Goal: Task Accomplishment & Management: Manage account settings

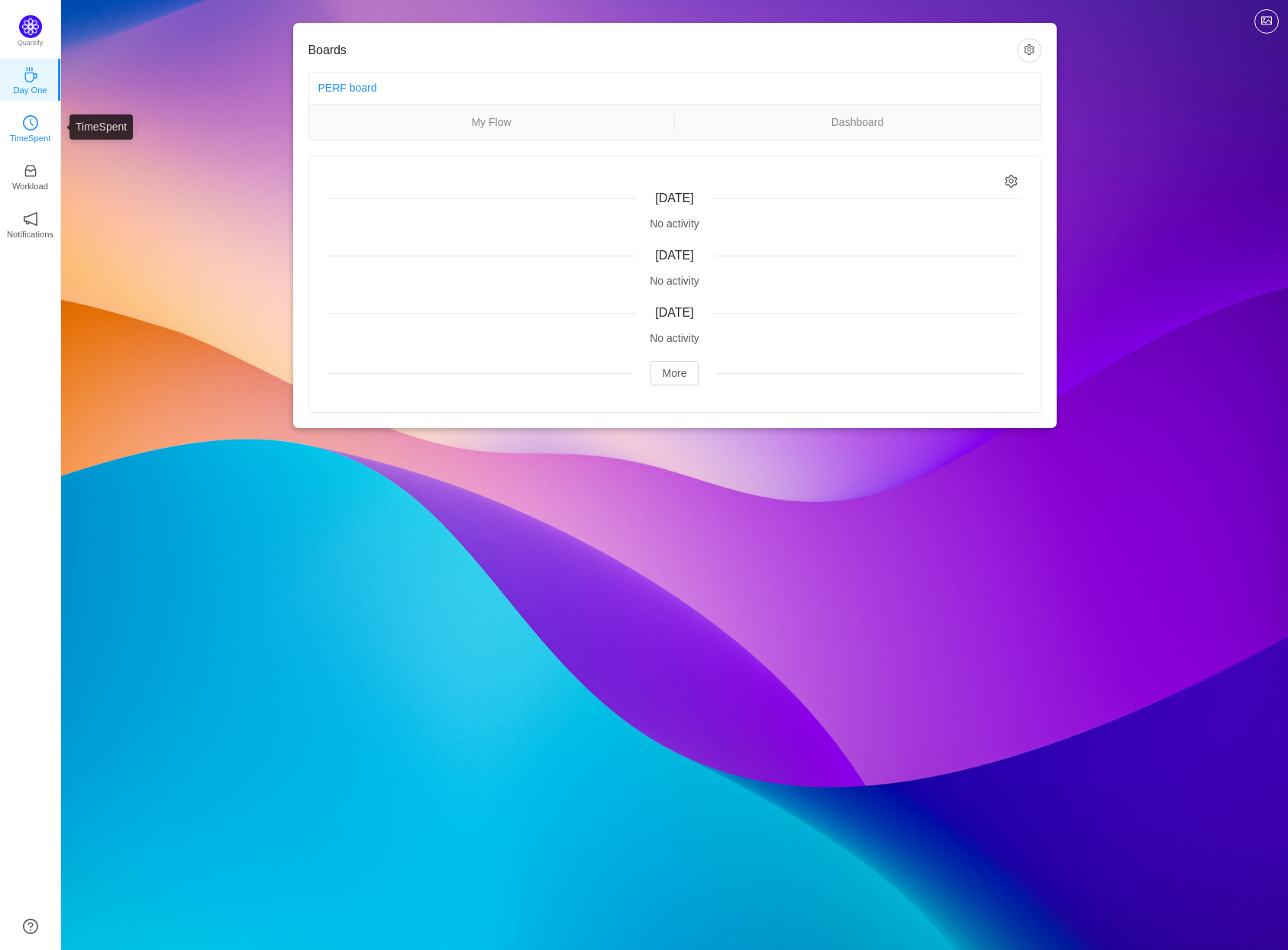
click at [34, 132] on p "TimeSpent" at bounding box center [30, 138] width 41 height 13
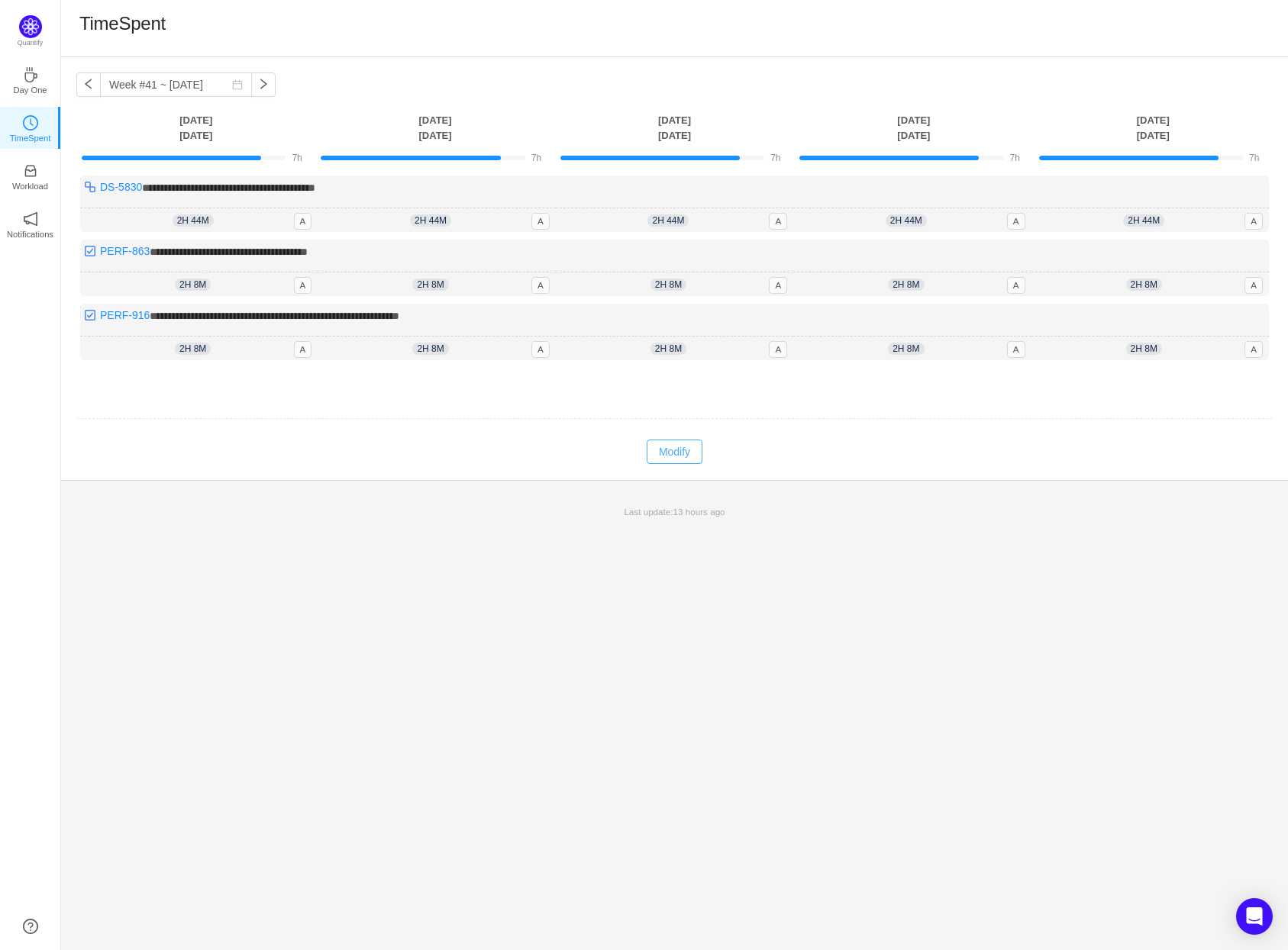
click at [690, 454] on button "Modify" at bounding box center [674, 452] width 56 height 24
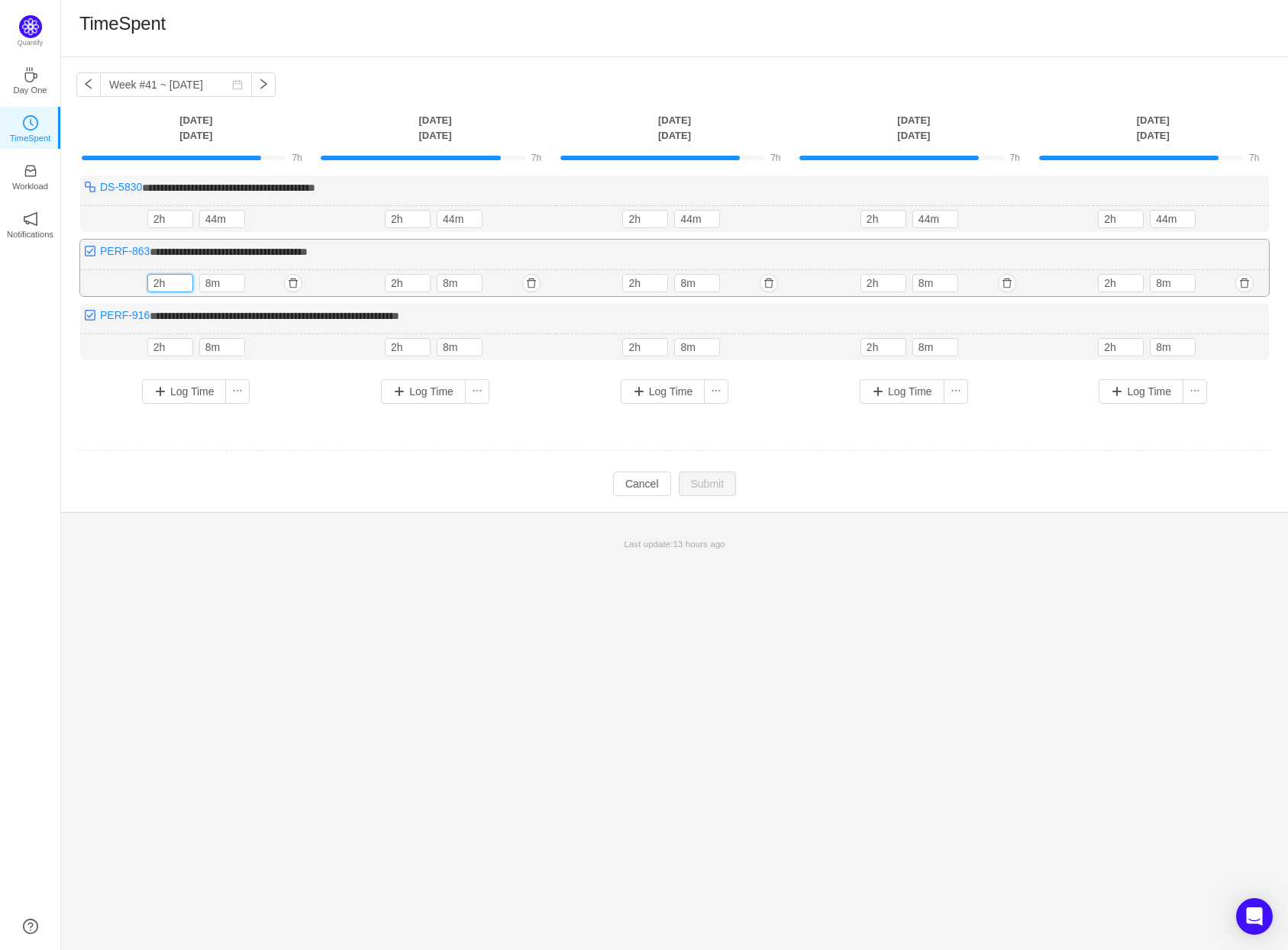
drag, startPoint x: 159, startPoint y: 281, endPoint x: 144, endPoint y: 281, distance: 15.0
click at [144, 281] on div "2h 8m 2h 8m" at bounding box center [198, 284] width 238 height 27
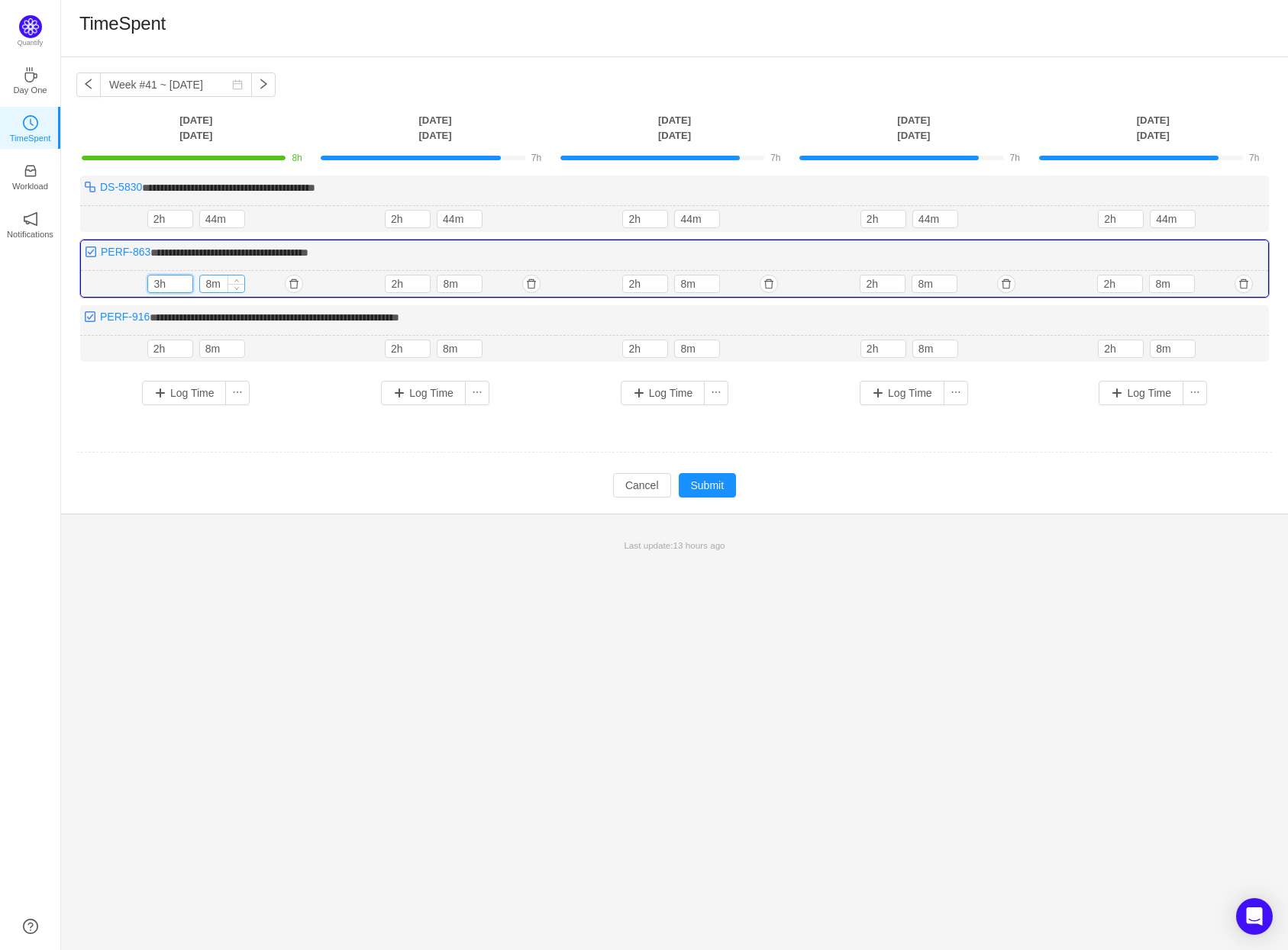
type input "3h"
click at [211, 286] on input "8m" at bounding box center [221, 283] width 44 height 17
type input "30m"
click at [160, 219] on input "2h" at bounding box center [169, 219] width 44 height 17
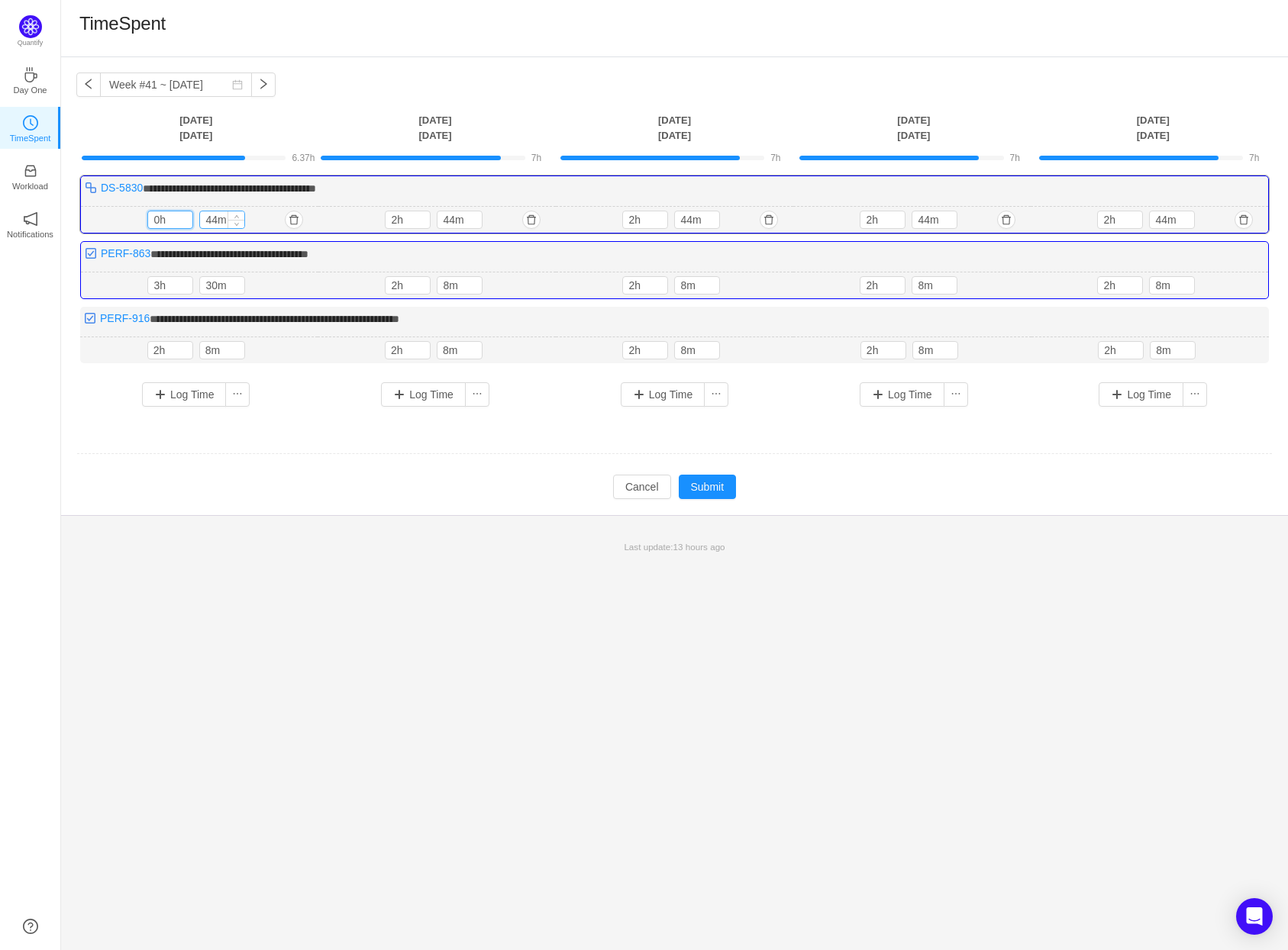
type input "0h"
click at [218, 219] on input "44m" at bounding box center [221, 220] width 44 height 17
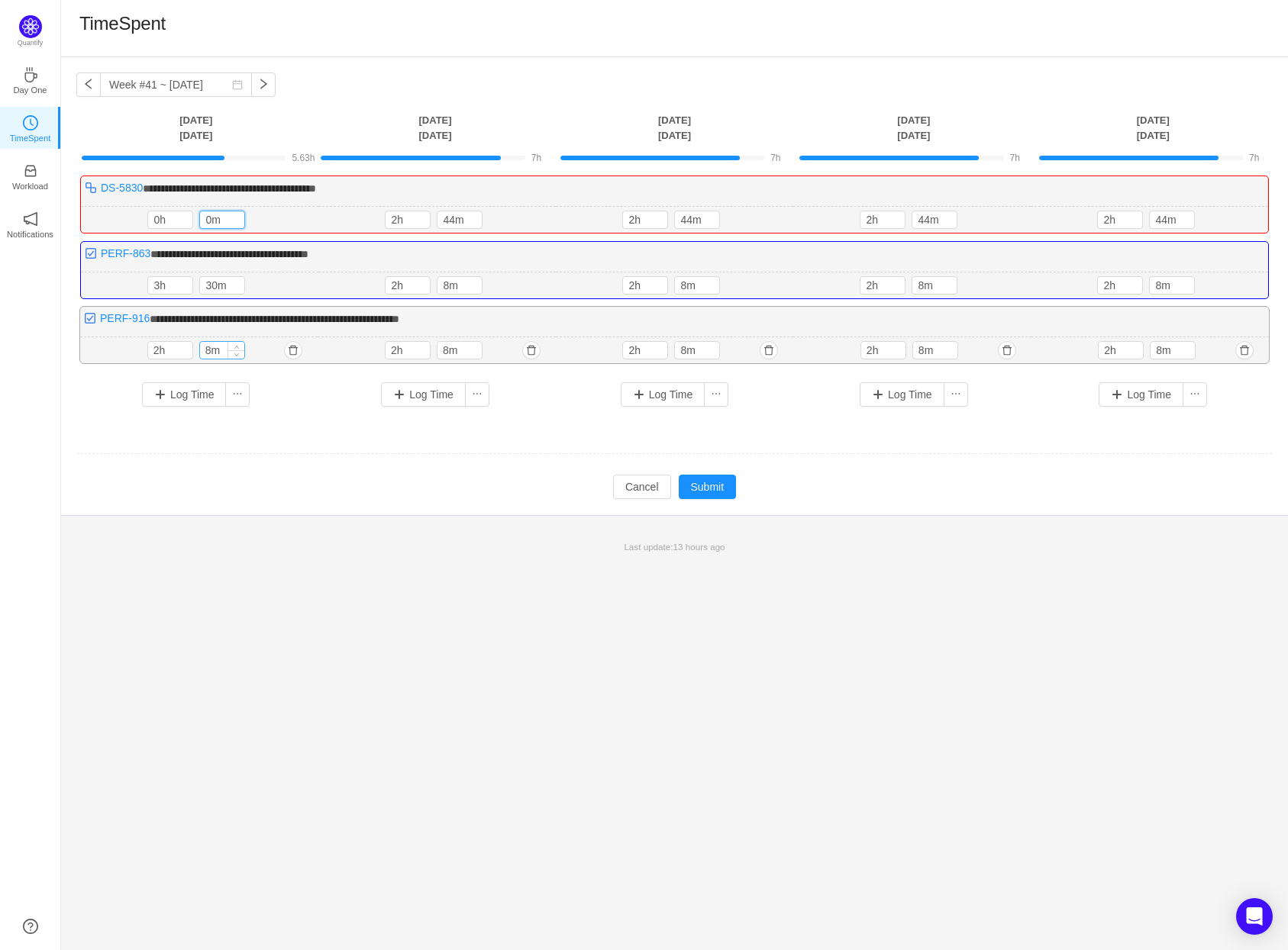
type input "0m"
click at [210, 350] on input "8m" at bounding box center [221, 350] width 44 height 17
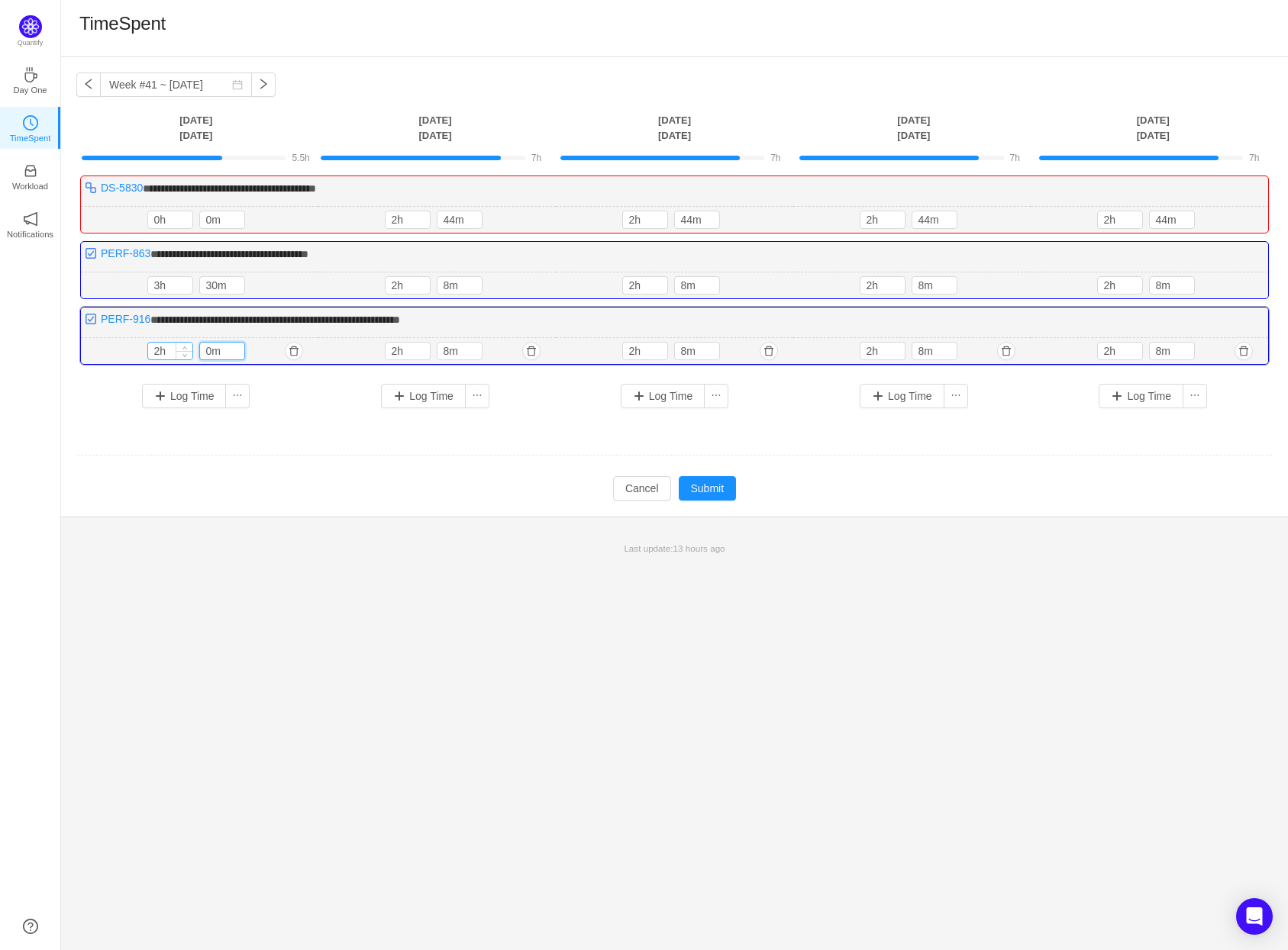
type input "0m"
drag, startPoint x: 152, startPoint y: 350, endPoint x: 162, endPoint y: 350, distance: 10.0
click at [162, 350] on input "2h" at bounding box center [169, 350] width 44 height 17
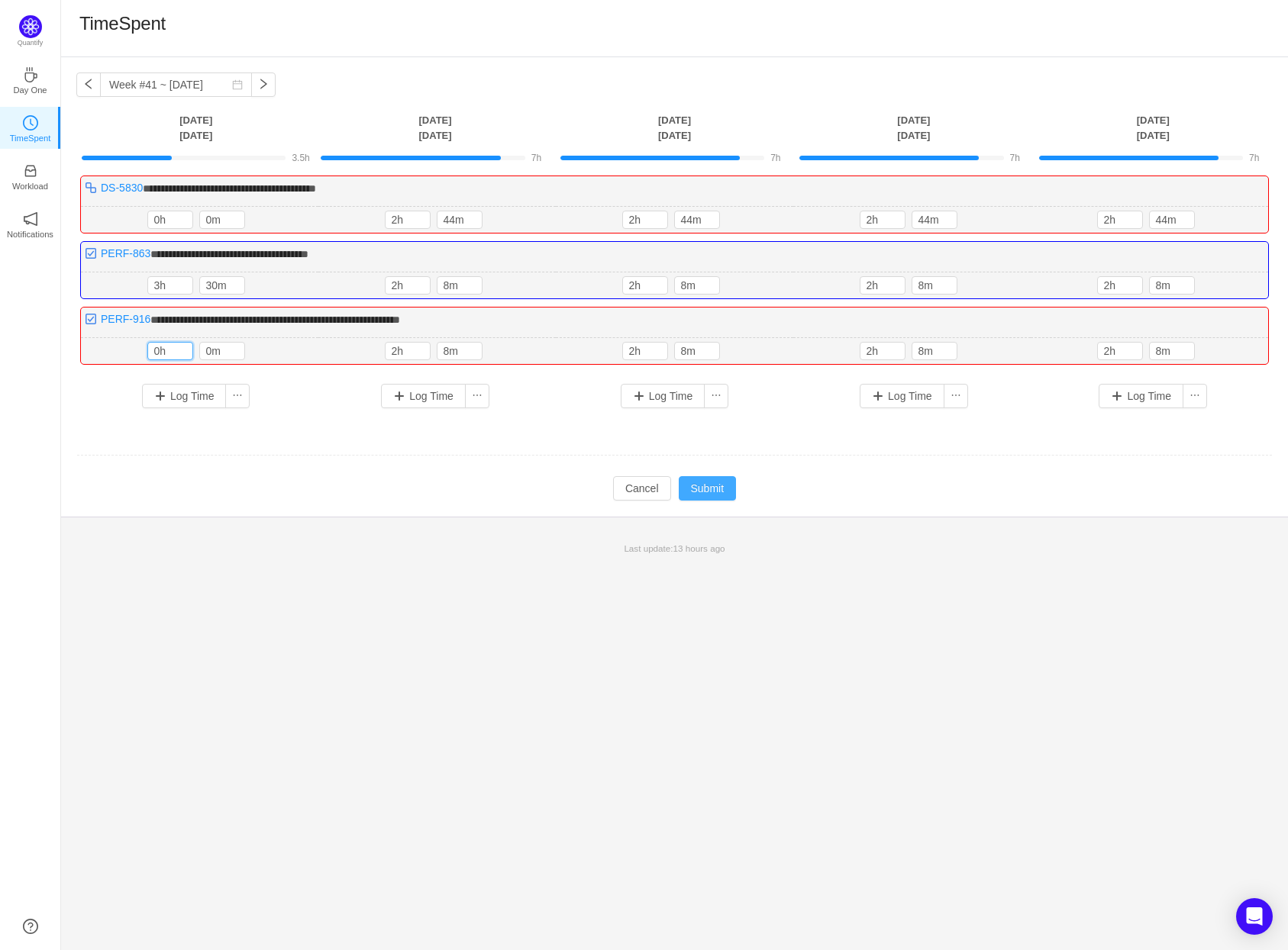
type input "0h"
click at [717, 490] on button "Submit" at bounding box center [707, 488] width 58 height 24
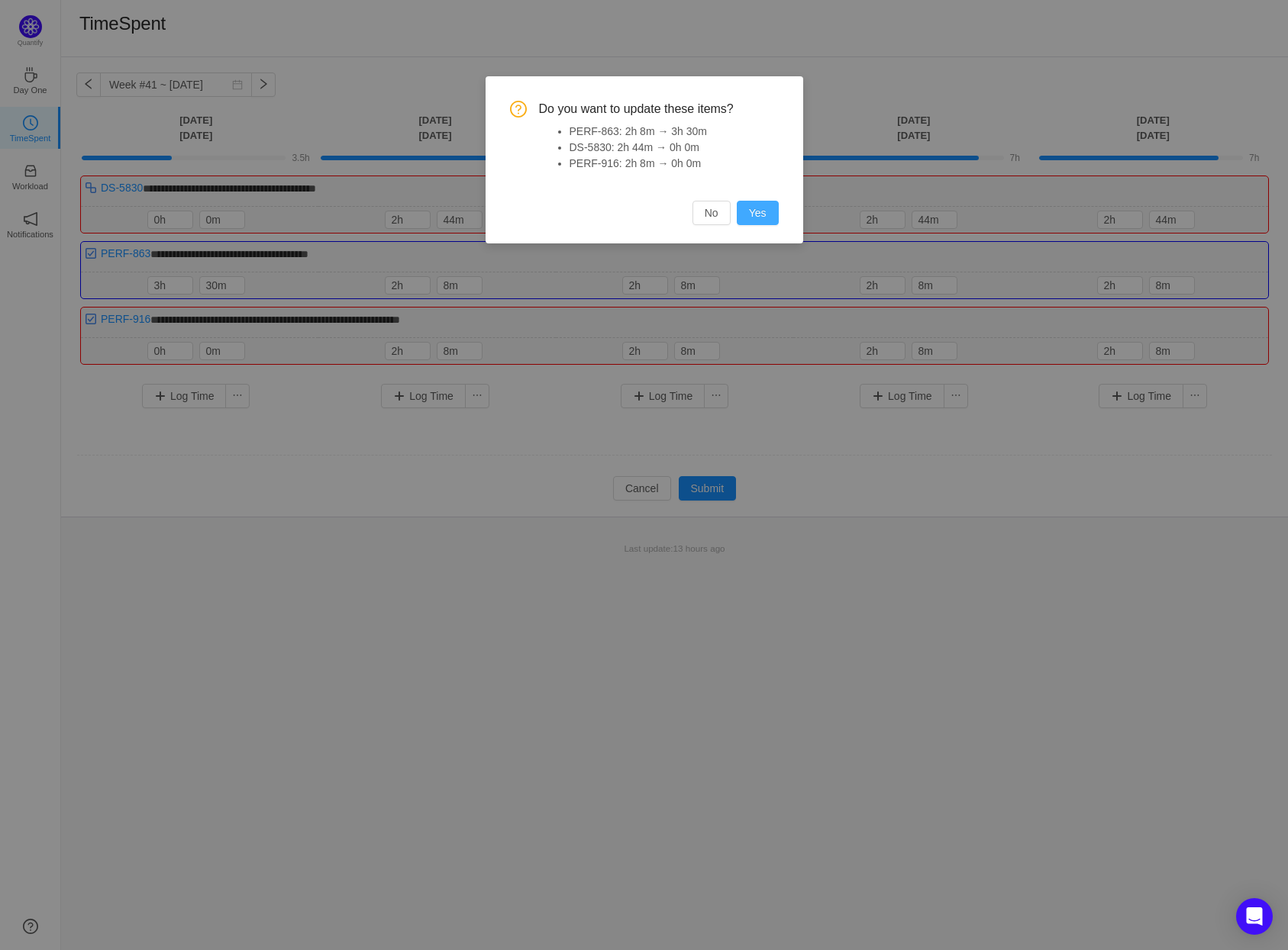
click at [765, 206] on button "Yes" at bounding box center [757, 212] width 42 height 24
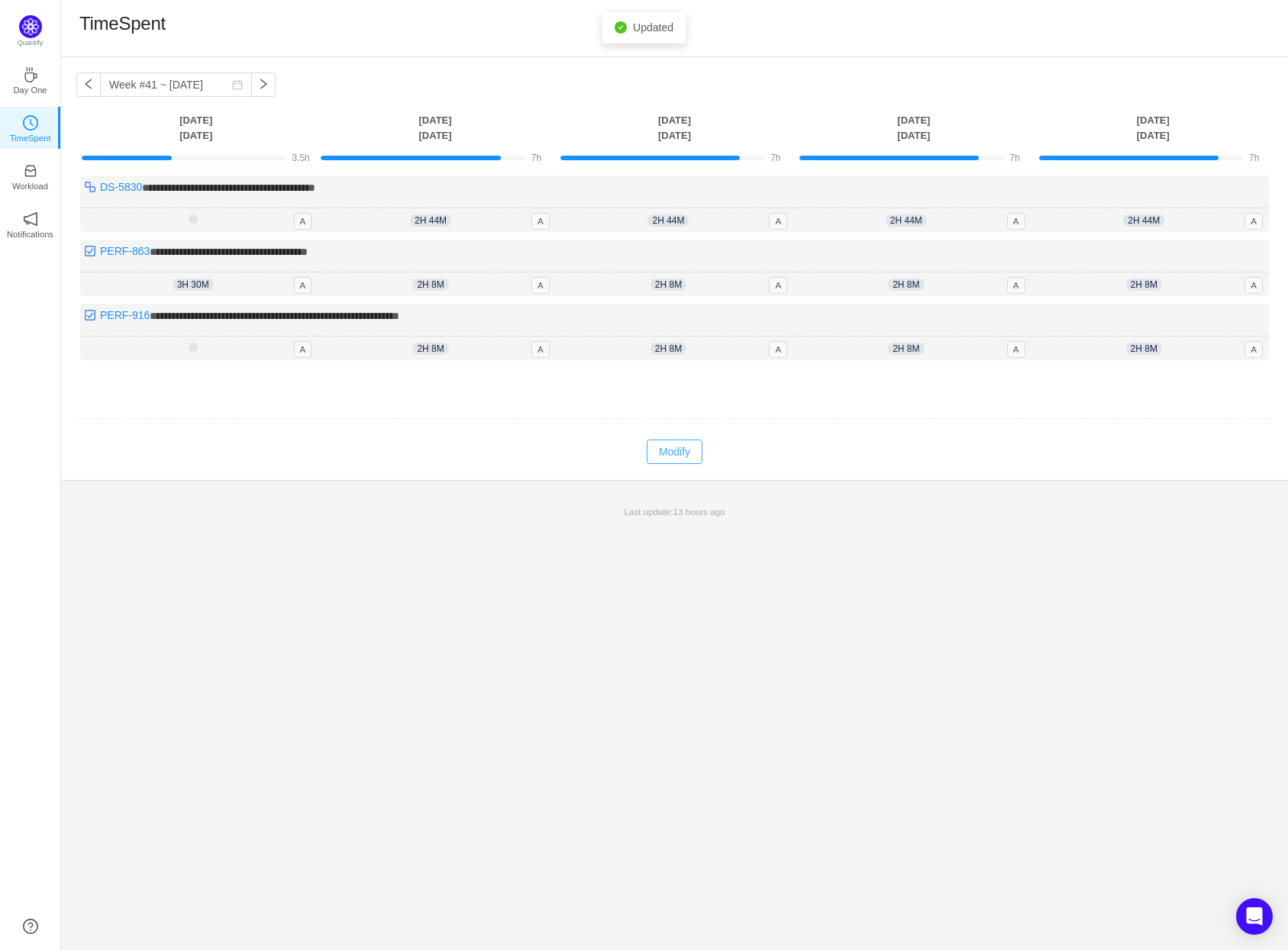
click at [678, 449] on button "Modify" at bounding box center [674, 452] width 56 height 24
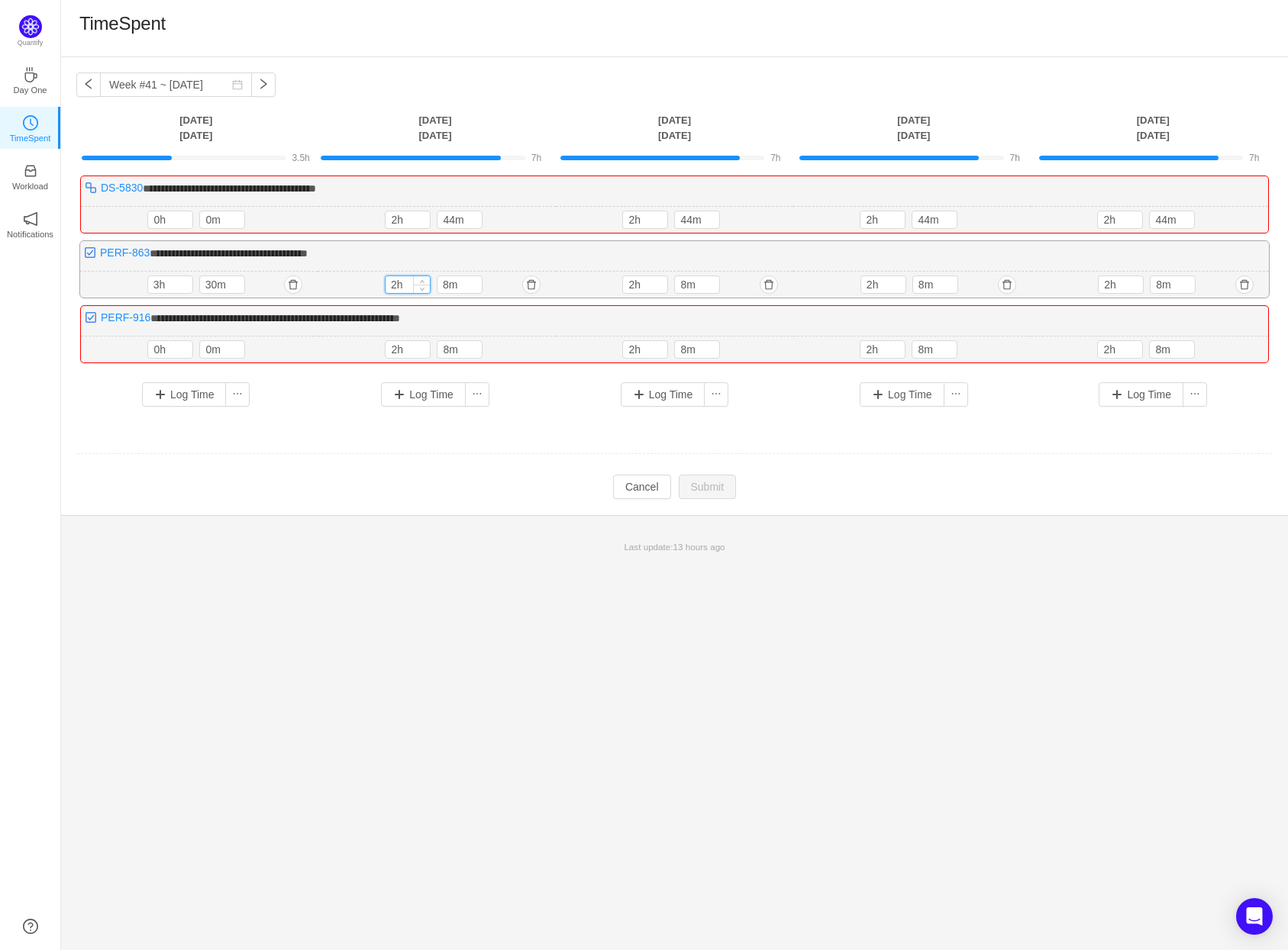
click at [394, 284] on input "2h" at bounding box center [407, 284] width 44 height 17
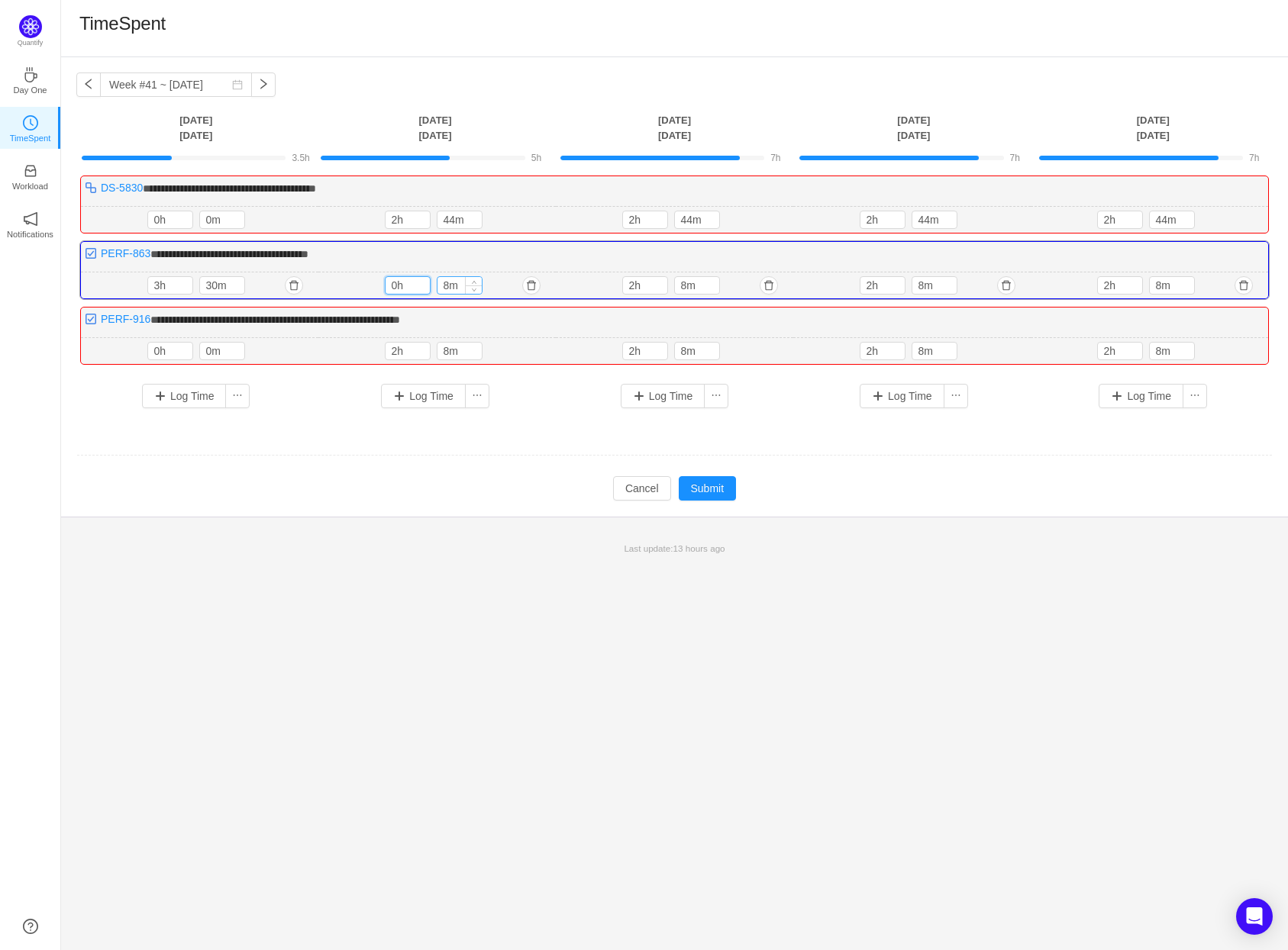
type input "0h"
click at [450, 285] on input "8m" at bounding box center [459, 285] width 44 height 17
type input "0m"
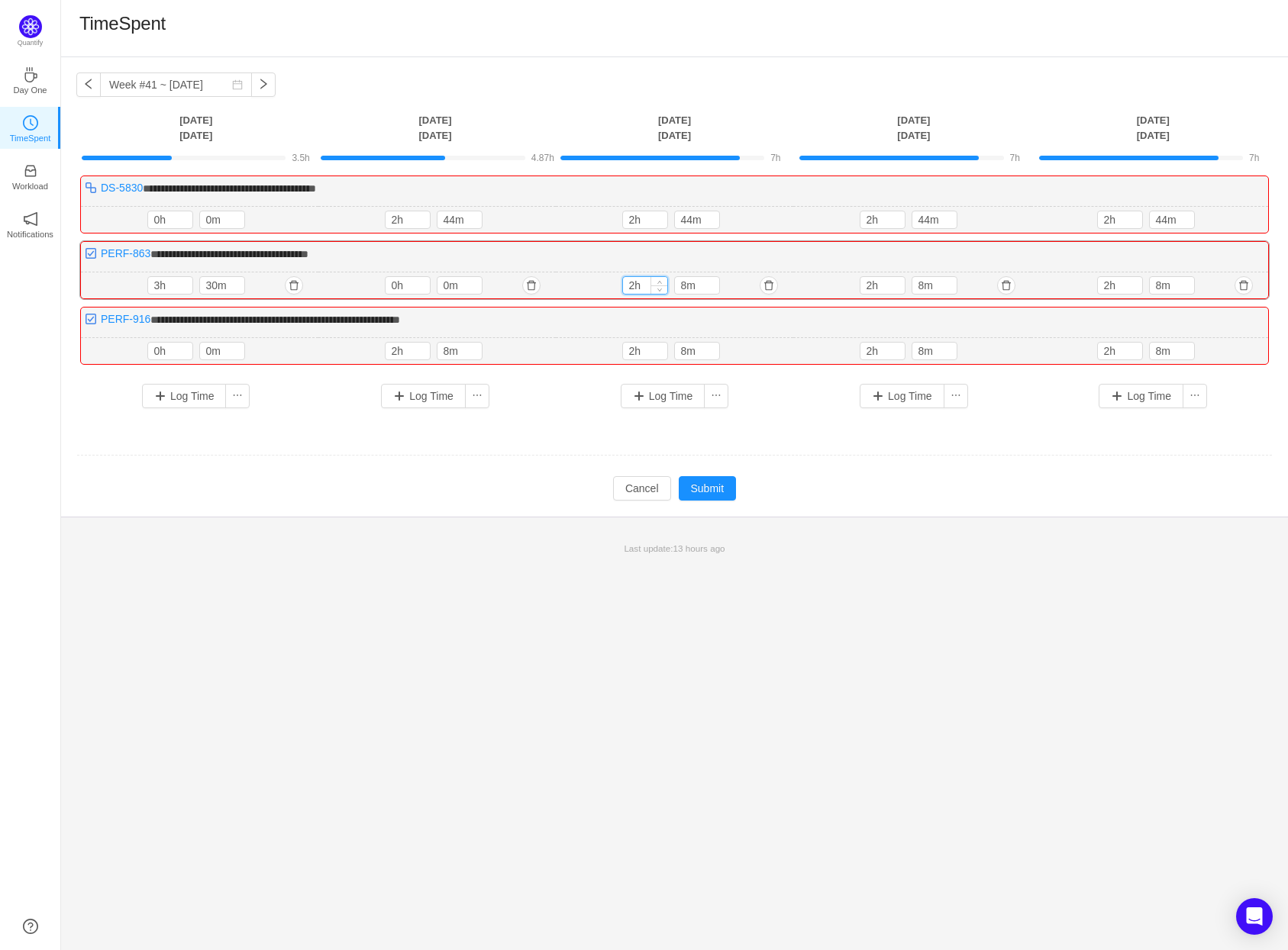
click at [635, 285] on input "2h" at bounding box center [644, 285] width 44 height 17
type input "0h"
click at [685, 282] on input "8m" at bounding box center [696, 285] width 44 height 17
type input "0m"
click at [866, 288] on input "2h" at bounding box center [882, 285] width 44 height 17
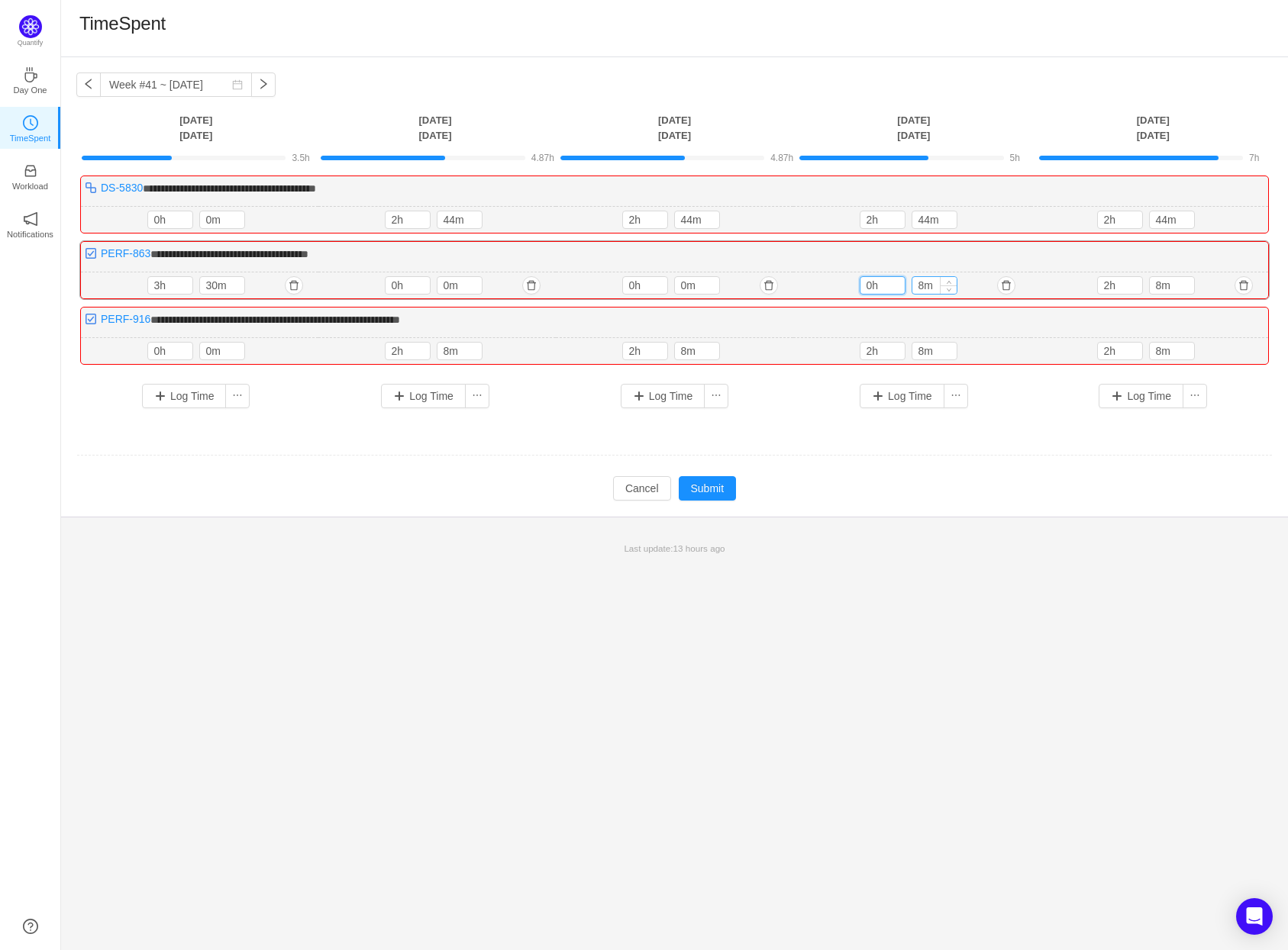
type input "0h"
click at [917, 289] on input "8m" at bounding box center [934, 285] width 44 height 17
type input "0m"
click at [1103, 286] on input "2h" at bounding box center [1119, 285] width 44 height 17
type input "0h"
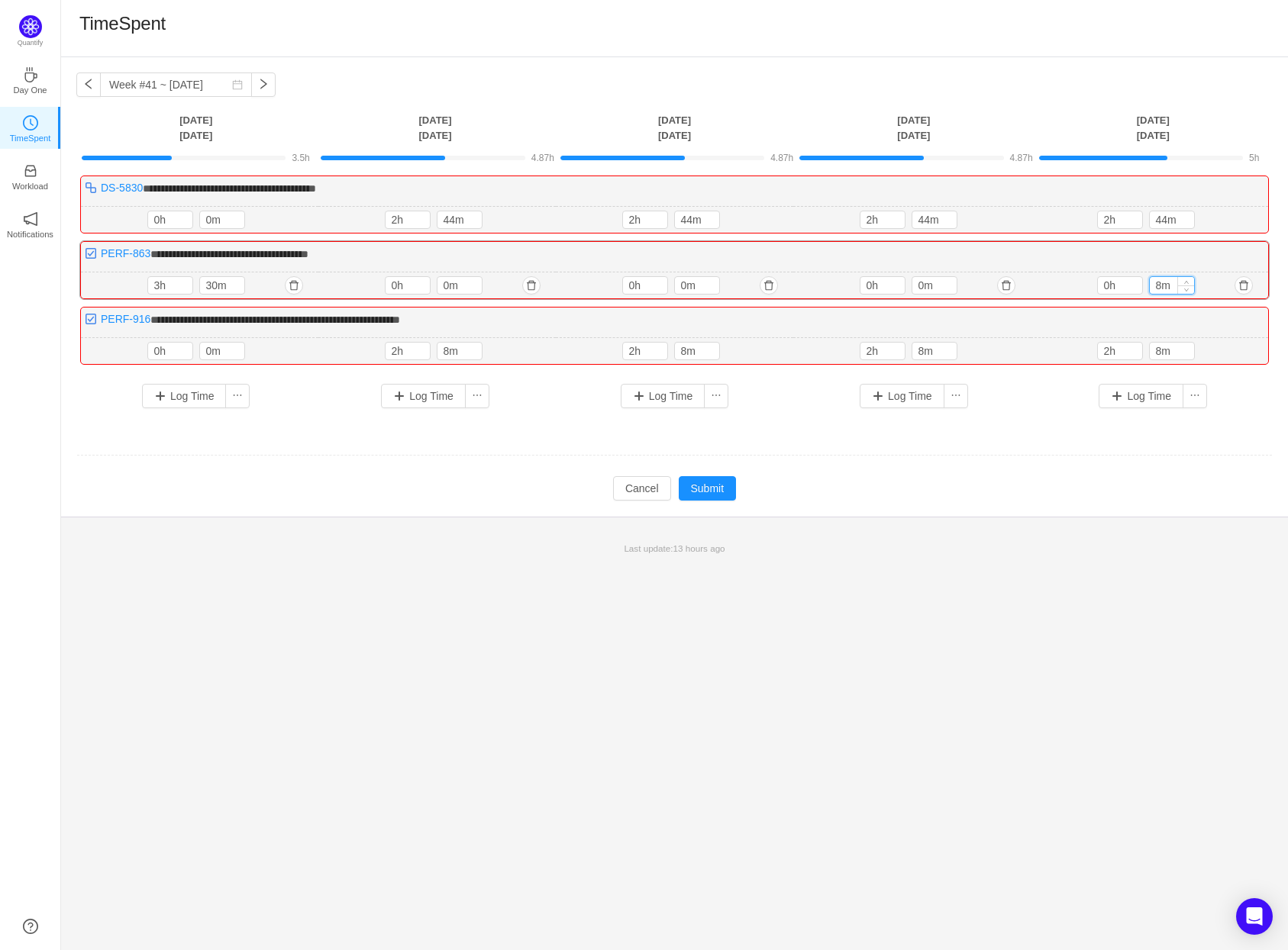
click at [1155, 286] on input "8m" at bounding box center [1171, 285] width 44 height 17
type input "0m"
click at [397, 351] on input "2h" at bounding box center [407, 350] width 44 height 17
type input "0h"
click at [448, 349] on input "8m" at bounding box center [459, 350] width 44 height 17
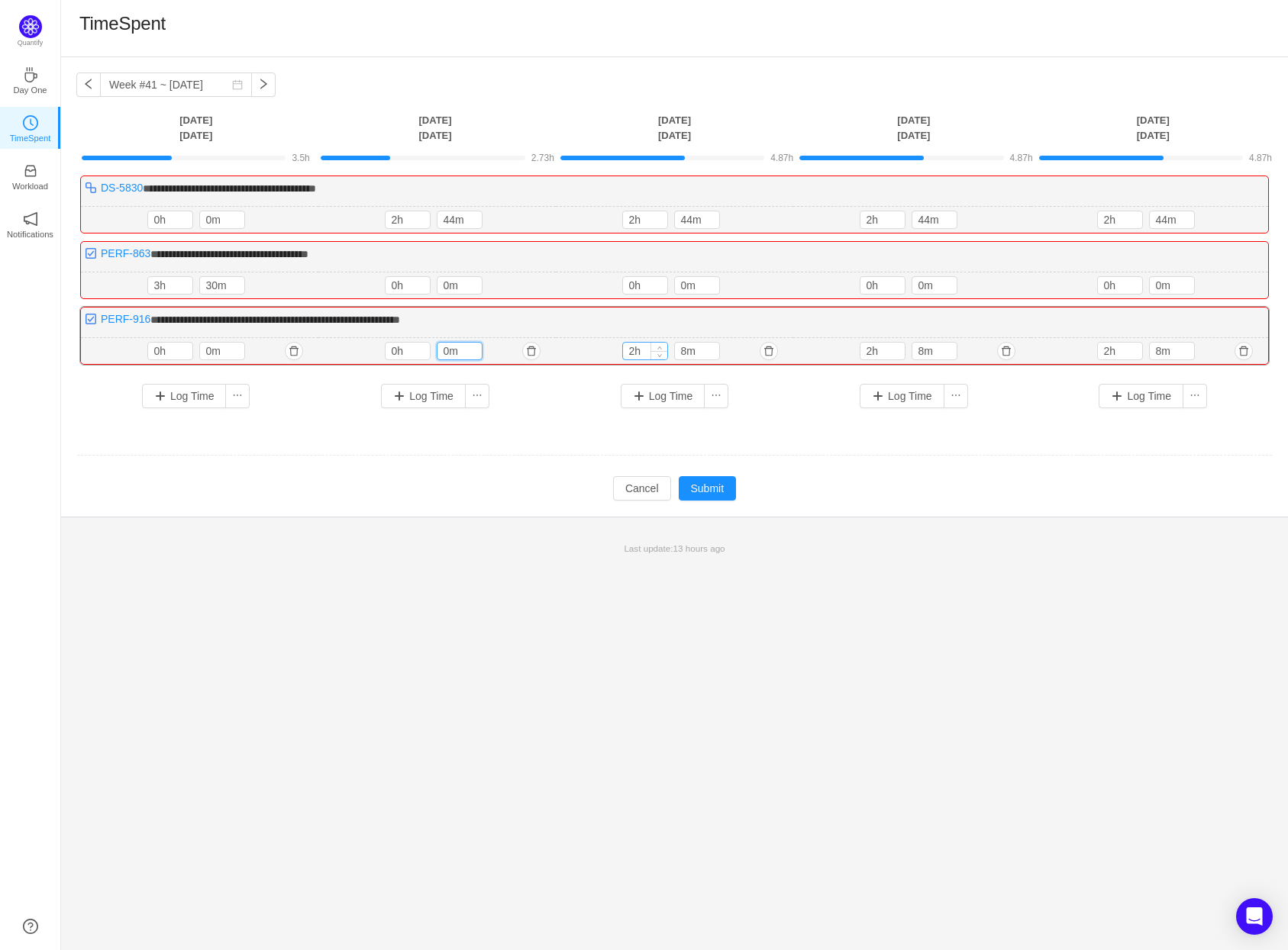
type input "0m"
click at [634, 350] on input "2h" at bounding box center [644, 350] width 44 height 17
type input "0h"
click at [683, 350] on input "8m" at bounding box center [696, 350] width 44 height 17
type input "0m"
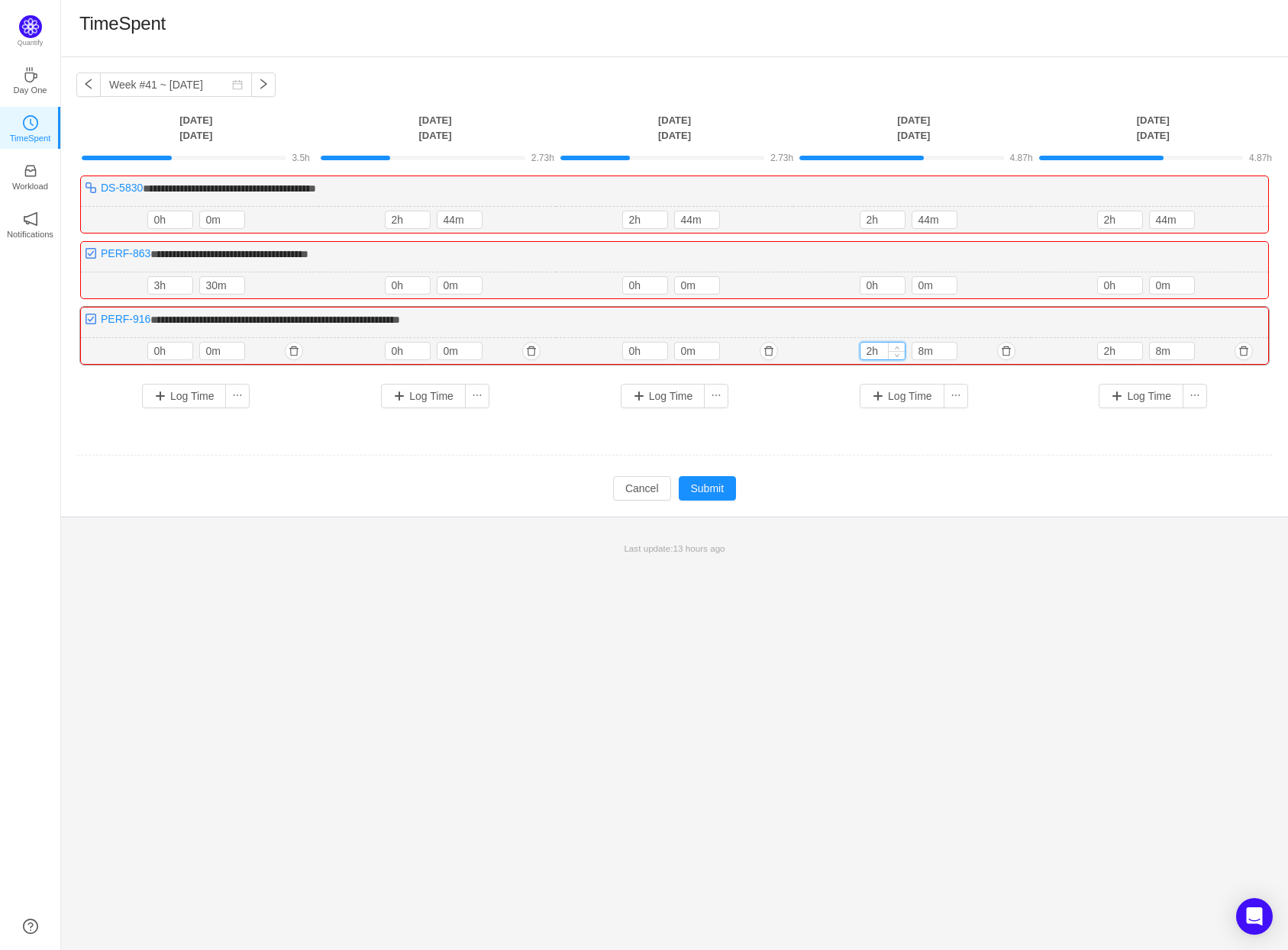
click at [871, 350] on input "2h" at bounding box center [882, 350] width 44 height 17
type input "0h"
click at [922, 349] on input "8m" at bounding box center [934, 350] width 44 height 17
type input "0m"
click at [1111, 350] on input "2h" at bounding box center [1119, 350] width 44 height 17
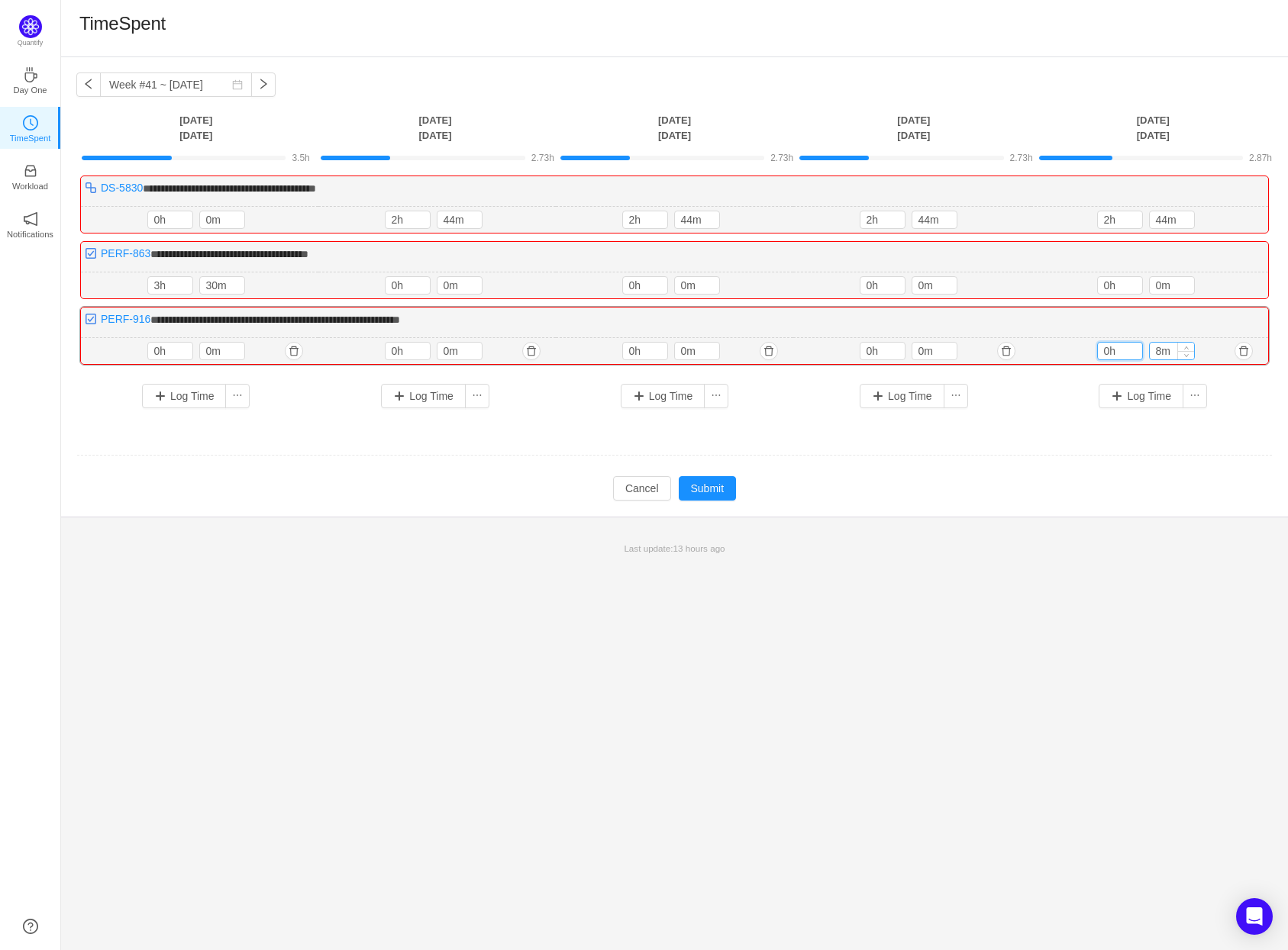
type input "0h"
click at [1163, 351] on input "8m" at bounding box center [1171, 350] width 44 height 17
type input "0m"
drag, startPoint x: 1156, startPoint y: 223, endPoint x: 1167, endPoint y: 221, distance: 11.2
click at [1167, 221] on input "44m" at bounding box center [1171, 220] width 44 height 17
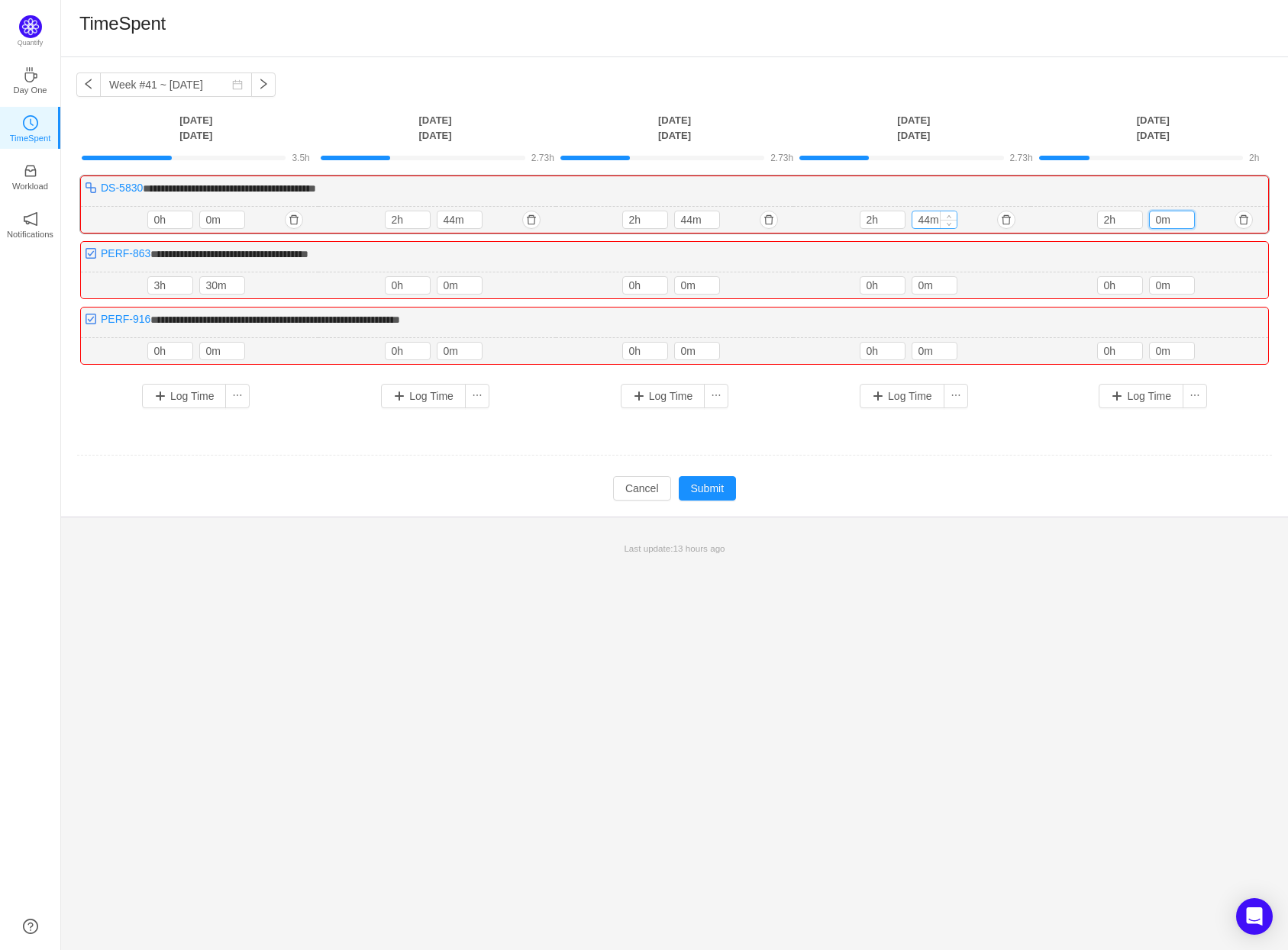
type input "0m"
drag, startPoint x: 917, startPoint y: 223, endPoint x: 929, endPoint y: 221, distance: 12.2
click at [929, 221] on input "44m" at bounding box center [934, 220] width 44 height 17
type input "0m"
drag, startPoint x: 682, startPoint y: 219, endPoint x: 693, endPoint y: 220, distance: 11.0
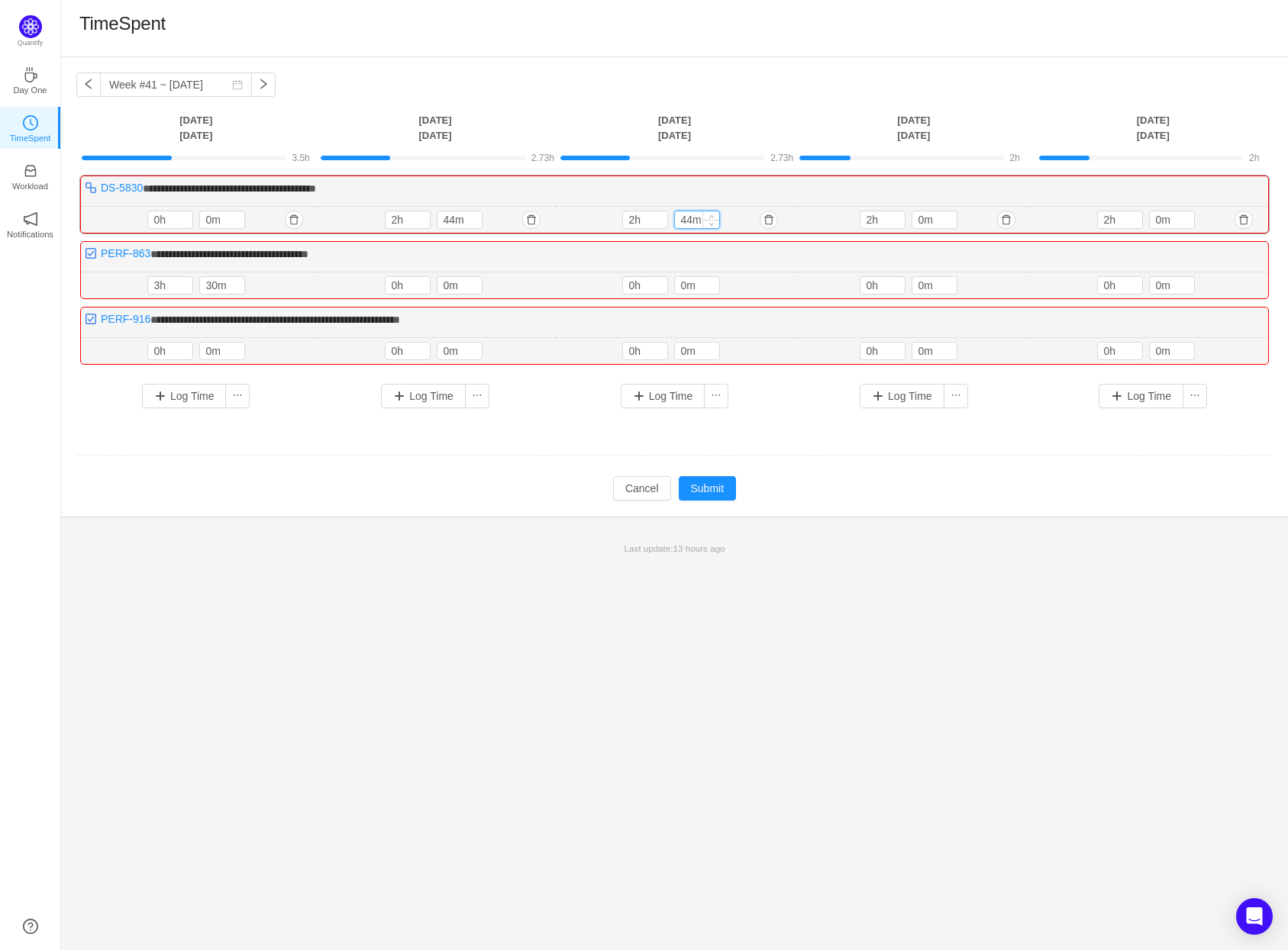
click at [693, 220] on input "44m" at bounding box center [696, 220] width 44 height 17
type input "0m"
click at [708, 485] on button "Submit" at bounding box center [707, 488] width 58 height 24
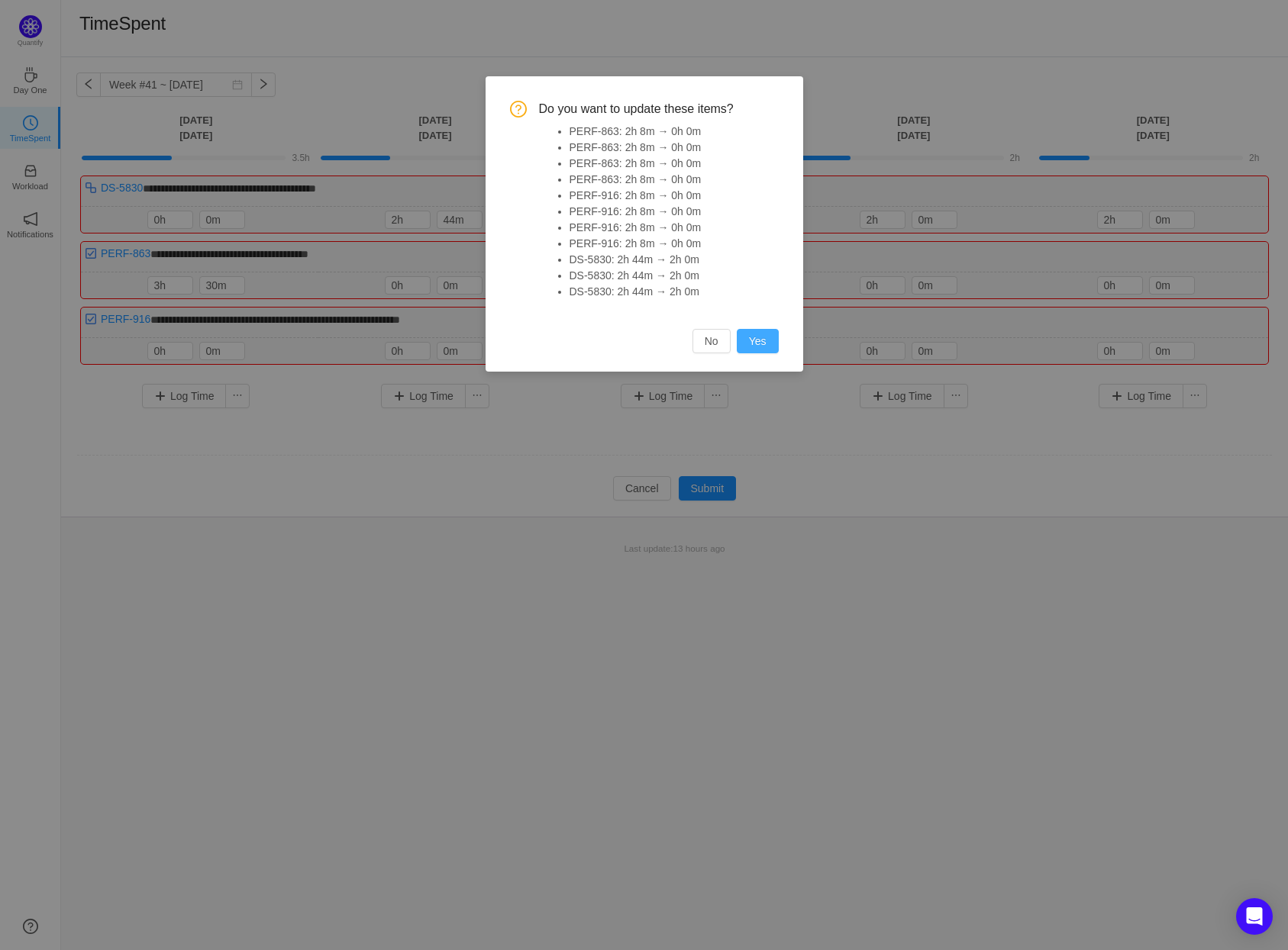
click at [769, 348] on button "Yes" at bounding box center [757, 341] width 42 height 24
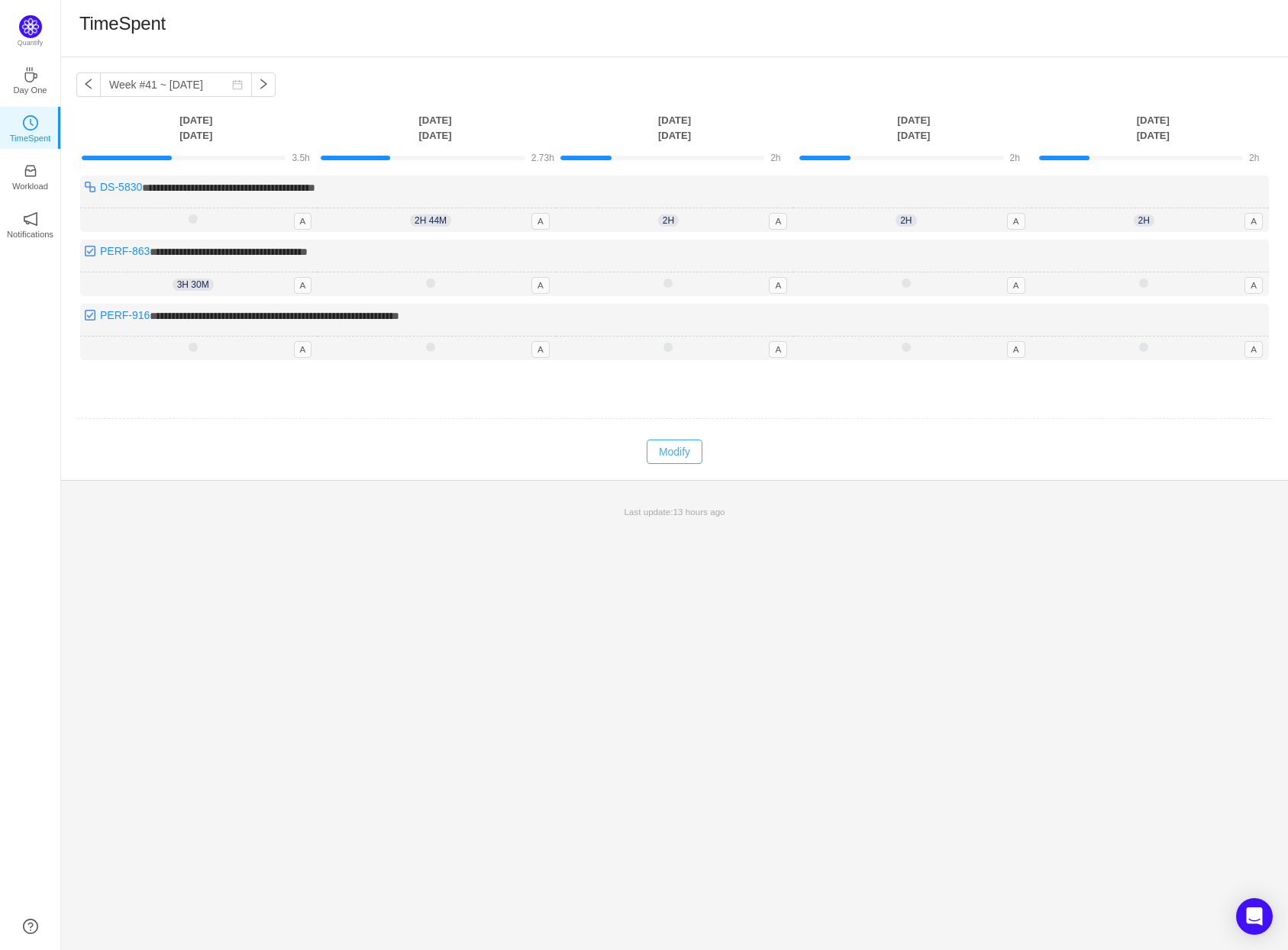
click at [682, 454] on button "Modify" at bounding box center [674, 452] width 56 height 24
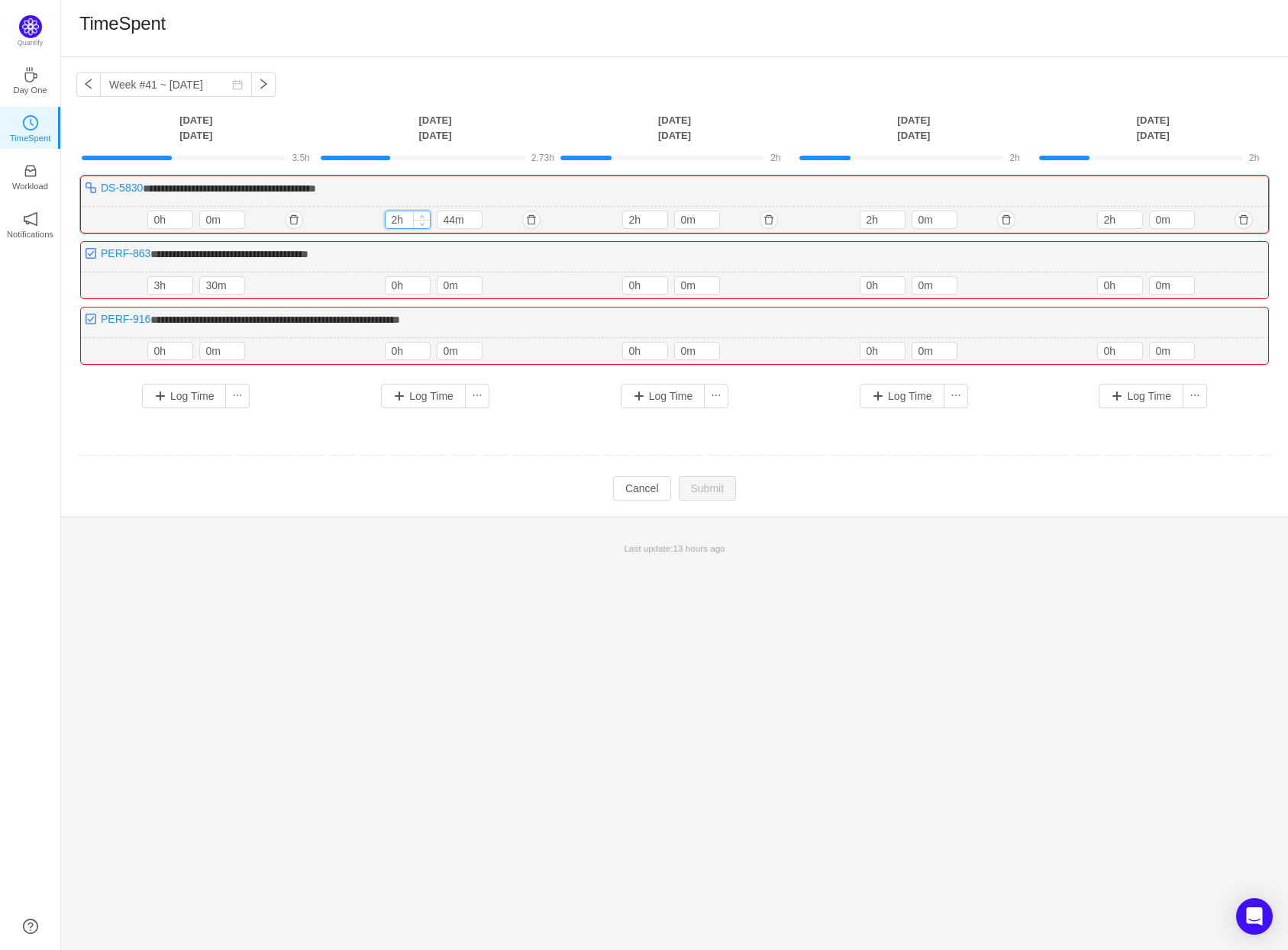
click at [396, 220] on input "2h" at bounding box center [407, 220] width 44 height 17
type input "3h"
drag, startPoint x: 444, startPoint y: 223, endPoint x: 456, endPoint y: 221, distance: 12.2
click at [456, 221] on input "44m" at bounding box center [459, 220] width 44 height 17
type input "30m"
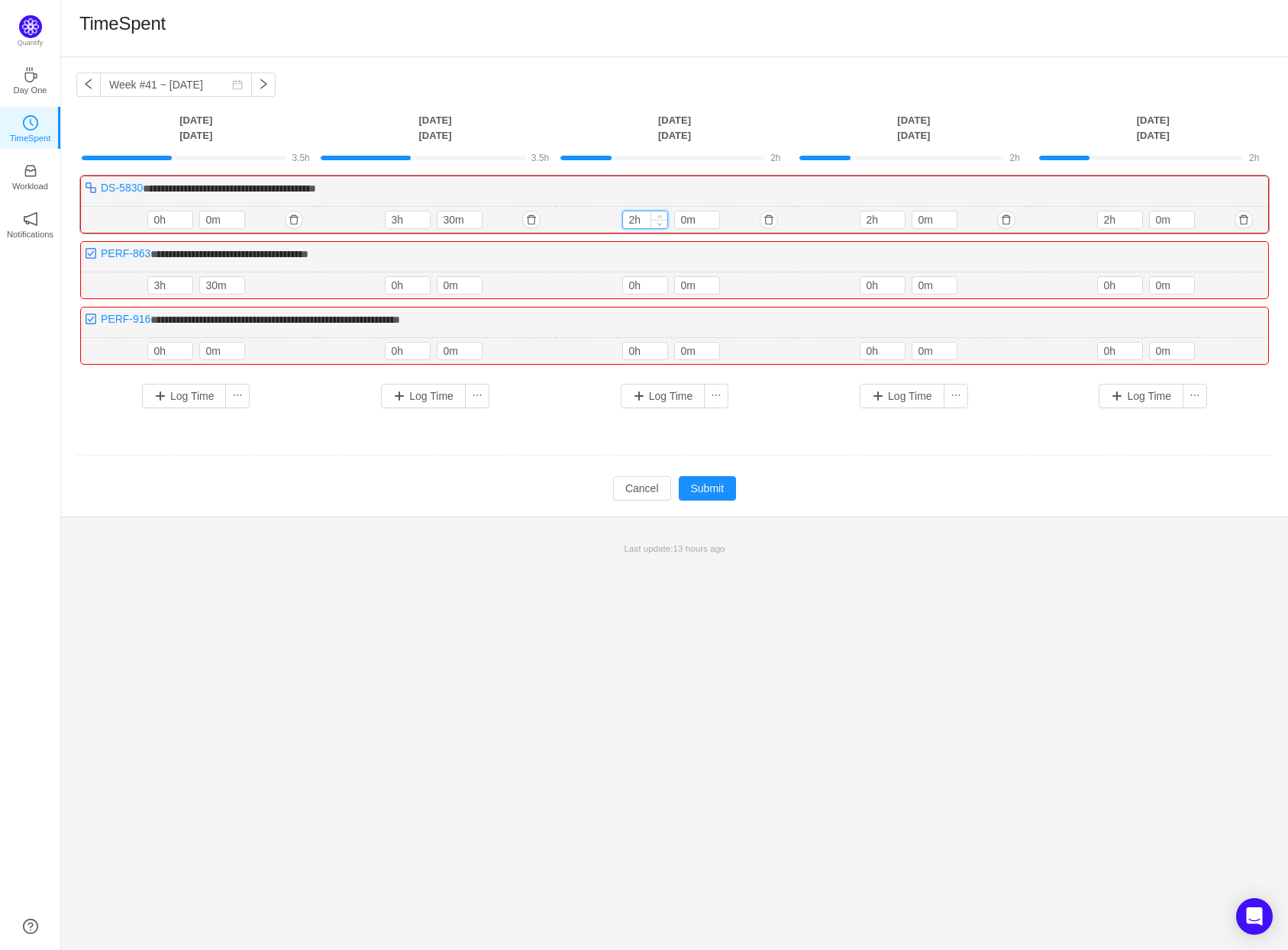
click at [634, 220] on input "2h" at bounding box center [644, 220] width 44 height 17
type input "7h"
click at [874, 222] on input "2h" at bounding box center [882, 220] width 44 height 17
type input "7h"
click at [1108, 220] on input "2h" at bounding box center [1119, 220] width 44 height 17
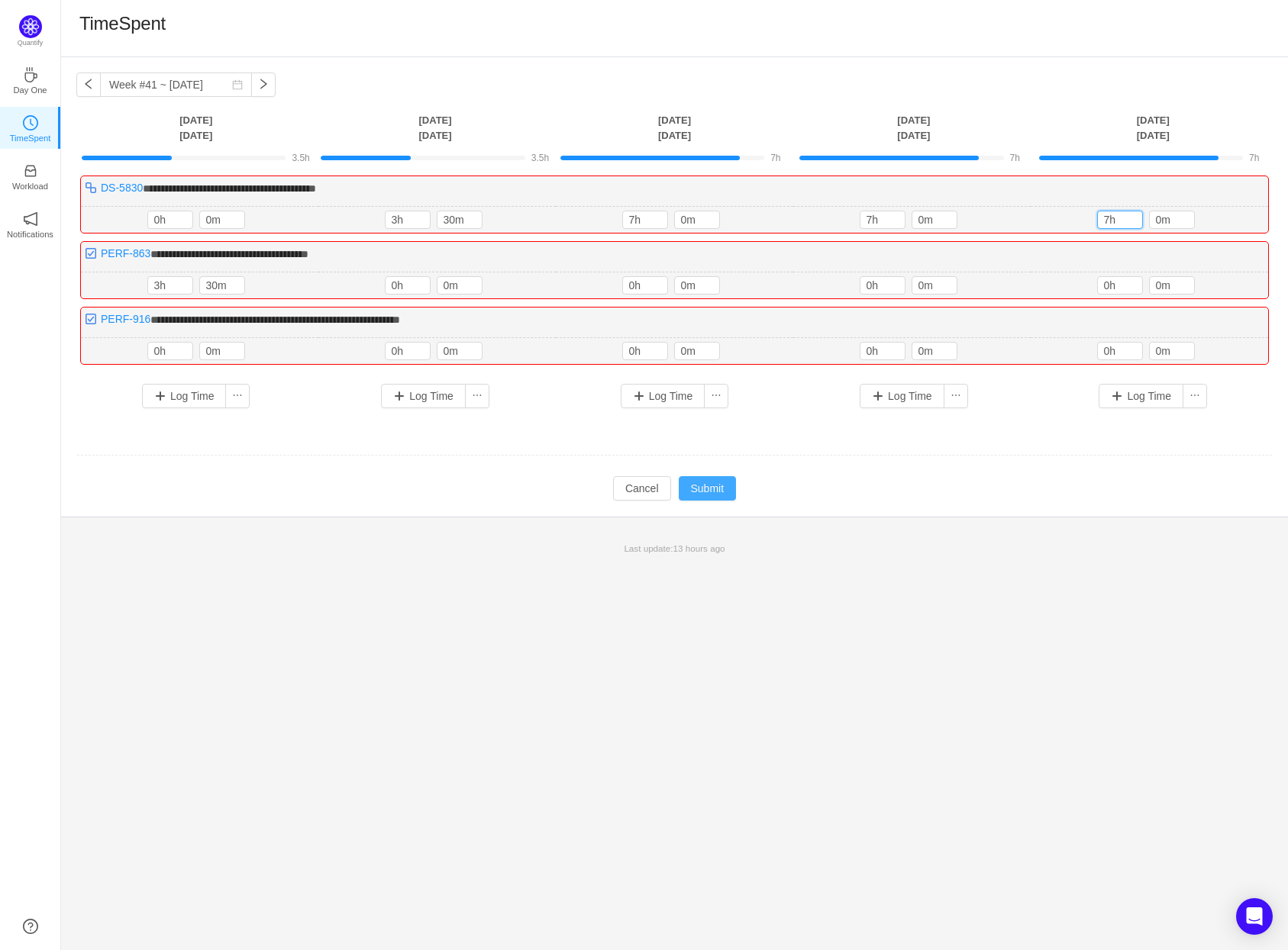
type input "7h"
click at [713, 487] on button "Submit" at bounding box center [707, 488] width 58 height 24
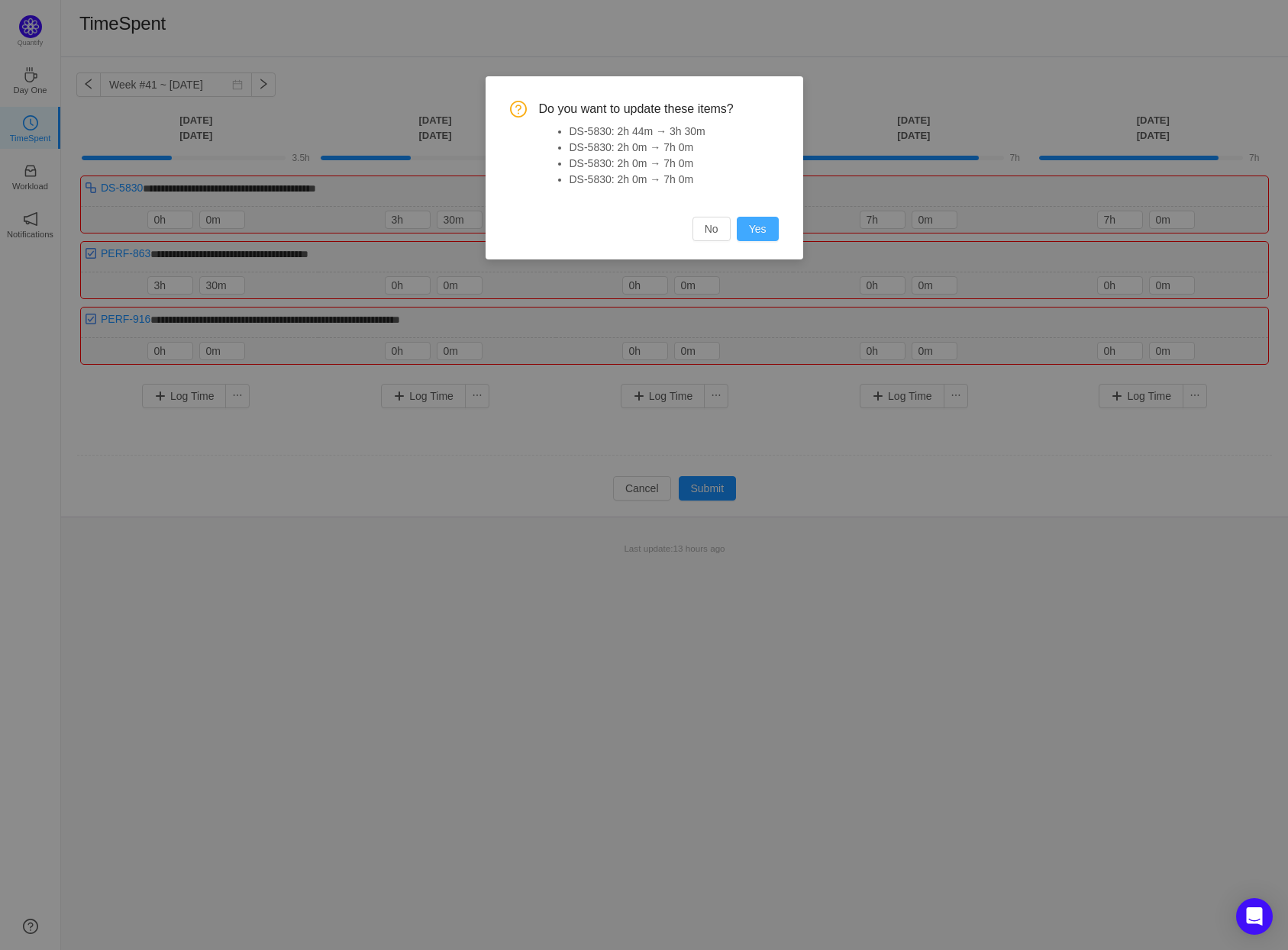
click at [755, 229] on button "Yes" at bounding box center [757, 229] width 42 height 24
